Goal: Task Accomplishment & Management: Complete application form

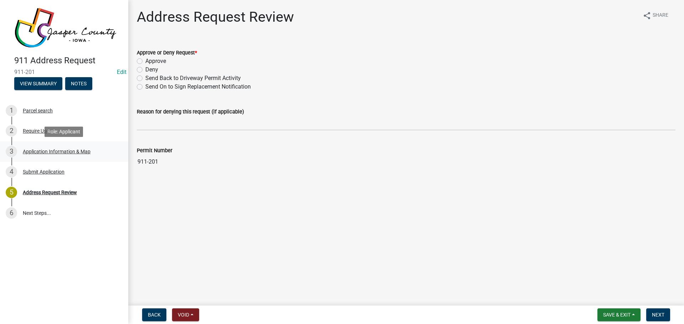
click at [27, 153] on div "Application Information & Map" at bounding box center [57, 151] width 68 height 5
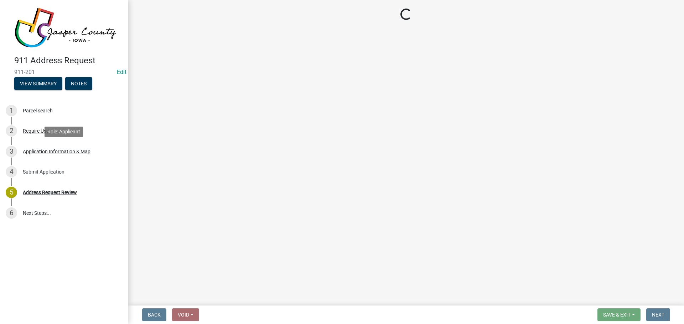
select select "0bc54a0c-c2f3-4066-8684-ac1d3bd87694"
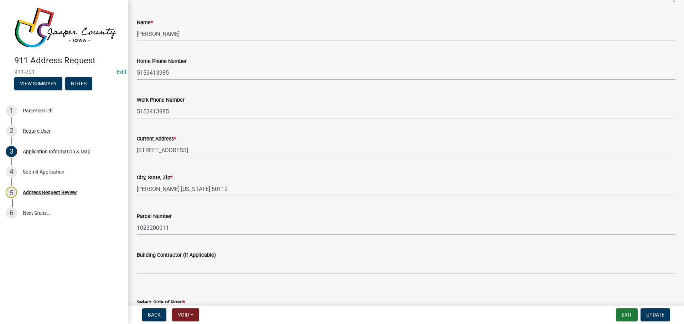
scroll to position [147, 0]
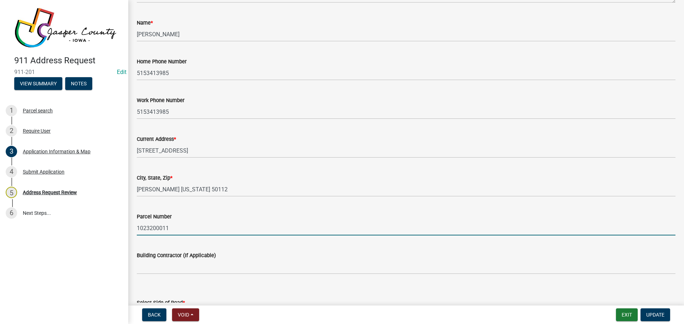
drag, startPoint x: 173, startPoint y: 228, endPoint x: 138, endPoint y: 229, distance: 35.3
click at [138, 229] on input "1023200011" at bounding box center [406, 228] width 538 height 15
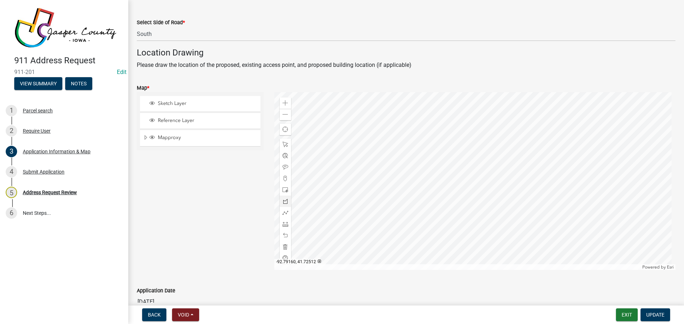
scroll to position [467, 0]
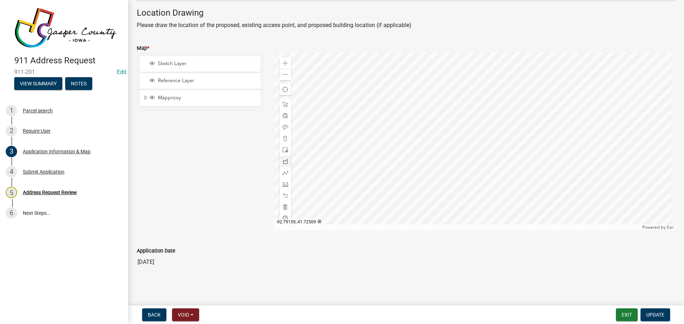
click at [402, 182] on div at bounding box center [474, 141] width 401 height 178
click at [69, 194] on div "Address Request Review" at bounding box center [50, 192] width 54 height 5
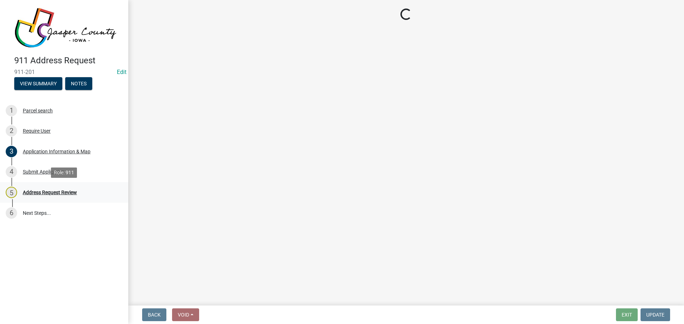
scroll to position [0, 0]
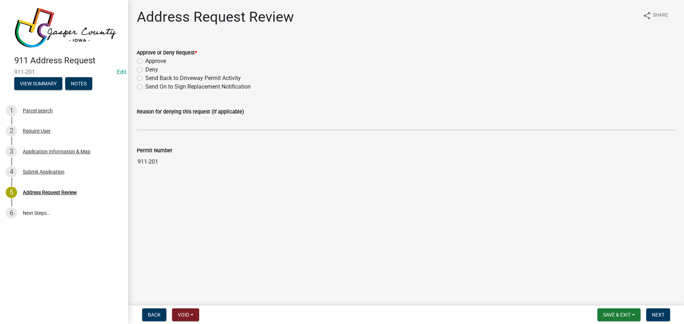
click at [145, 62] on label "Approve" at bounding box center [155, 61] width 21 height 9
click at [145, 62] on input "Approve" at bounding box center [147, 59] width 5 height 5
radio input "true"
click at [38, 131] on div "Require User" at bounding box center [37, 131] width 28 height 5
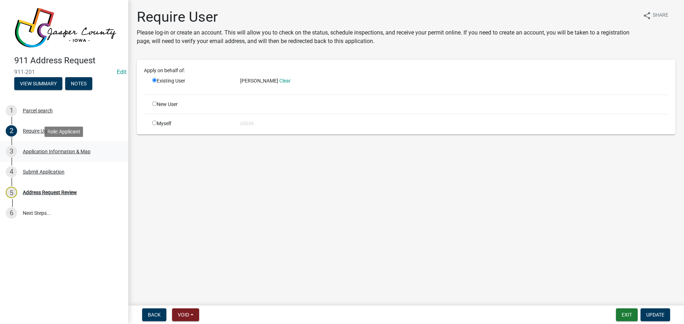
click at [37, 157] on div "3 Application Information & Map" at bounding box center [61, 151] width 111 height 11
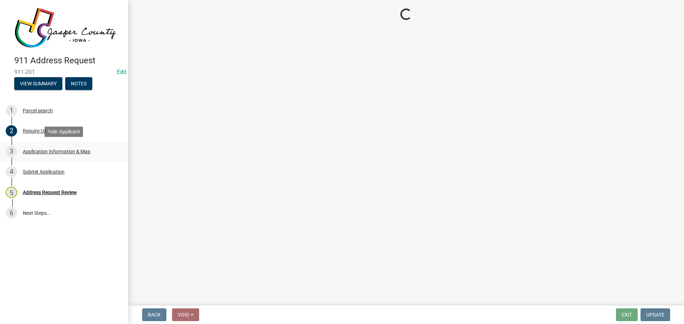
select select "0bc54a0c-c2f3-4066-8684-ac1d3bd87694"
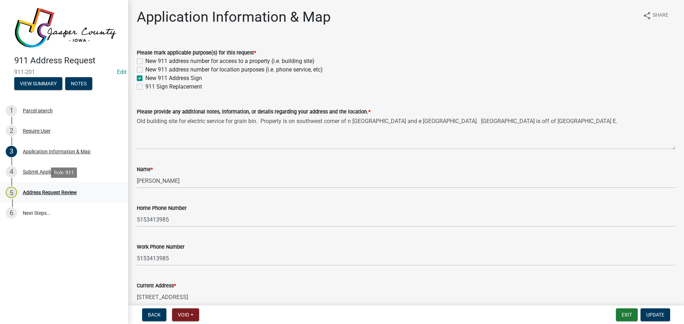
click at [38, 192] on div "Address Request Review" at bounding box center [50, 192] width 54 height 5
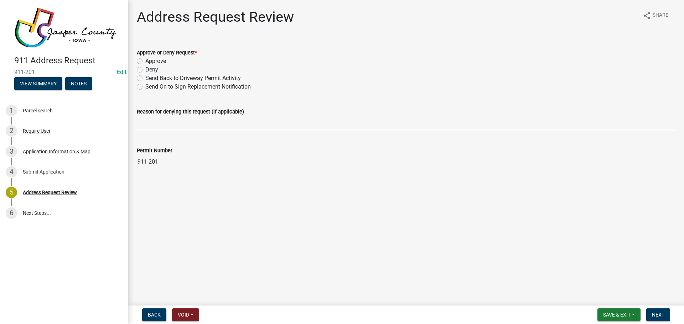
click at [145, 64] on label "Approve" at bounding box center [155, 61] width 21 height 9
click at [145, 62] on input "Approve" at bounding box center [147, 59] width 5 height 5
radio input "true"
click at [661, 312] on button "Next" at bounding box center [658, 315] width 24 height 13
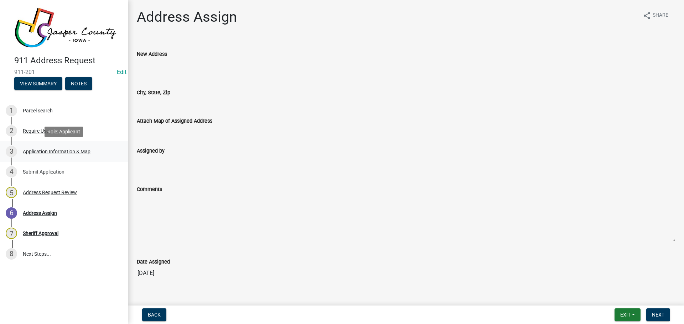
click at [43, 152] on div "Application Information & Map" at bounding box center [57, 151] width 68 height 5
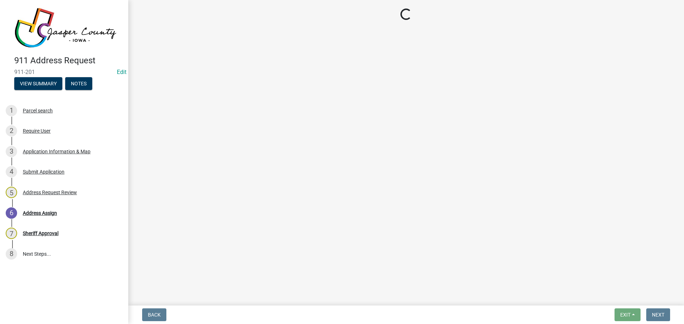
select select "0bc54a0c-c2f3-4066-8684-ac1d3bd87694"
